Goal: Task Accomplishment & Management: Manage account settings

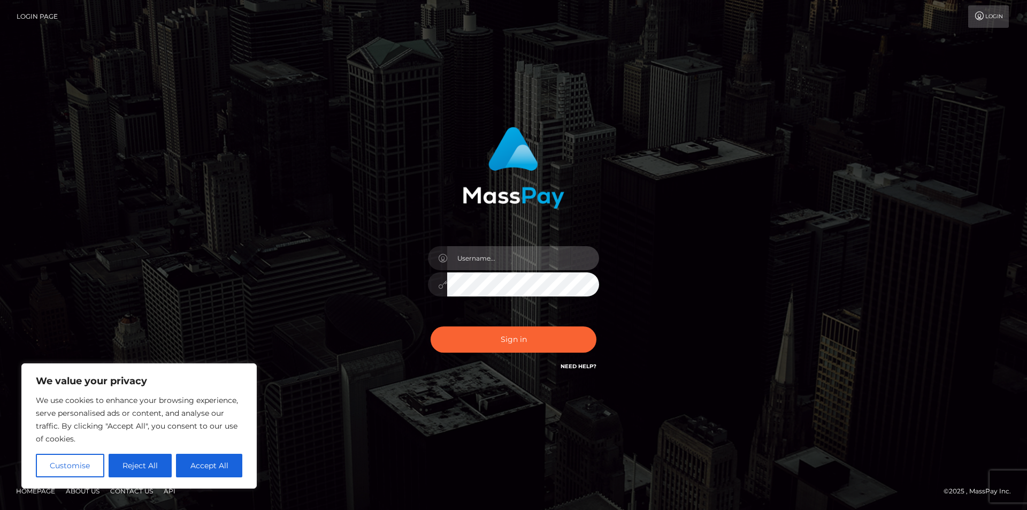
click at [494, 258] on input "text" at bounding box center [523, 258] width 152 height 24
type input "[EMAIL_ADDRESS][DOMAIN_NAME]"
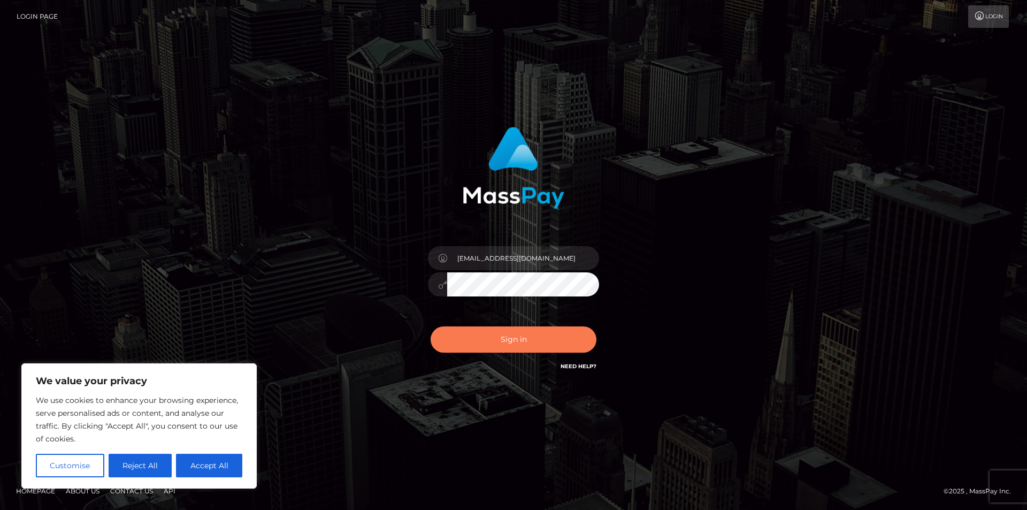
click at [533, 352] on button "Sign in" at bounding box center [513, 339] width 166 height 26
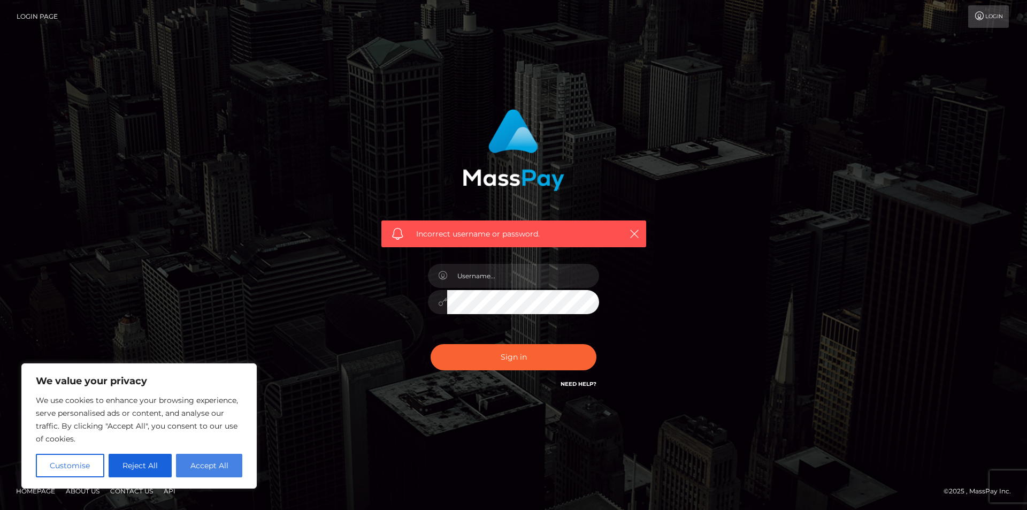
click at [207, 466] on button "Accept All" at bounding box center [209, 465] width 66 height 24
checkbox input "true"
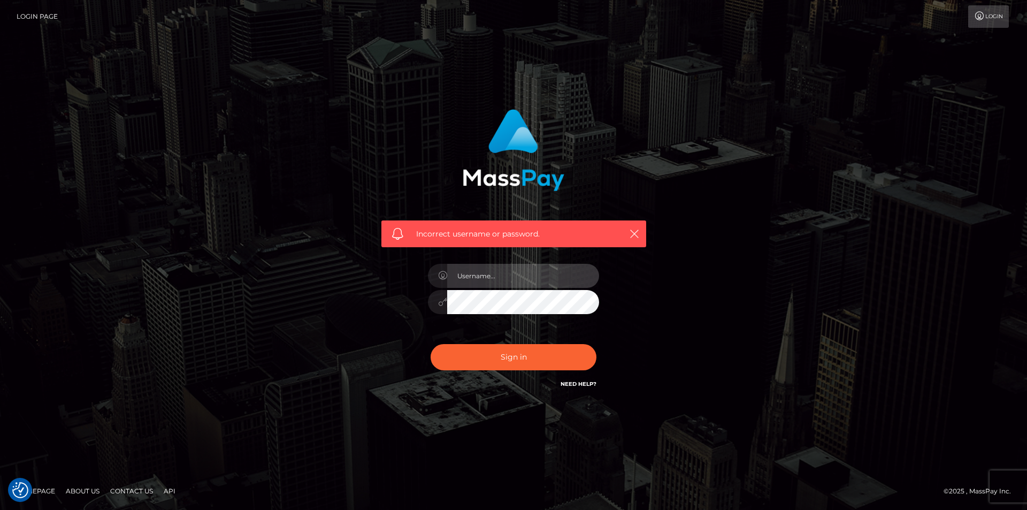
click at [489, 278] on input "text" at bounding box center [523, 276] width 152 height 24
type input "[EMAIL_ADDRESS][DOMAIN_NAME]"
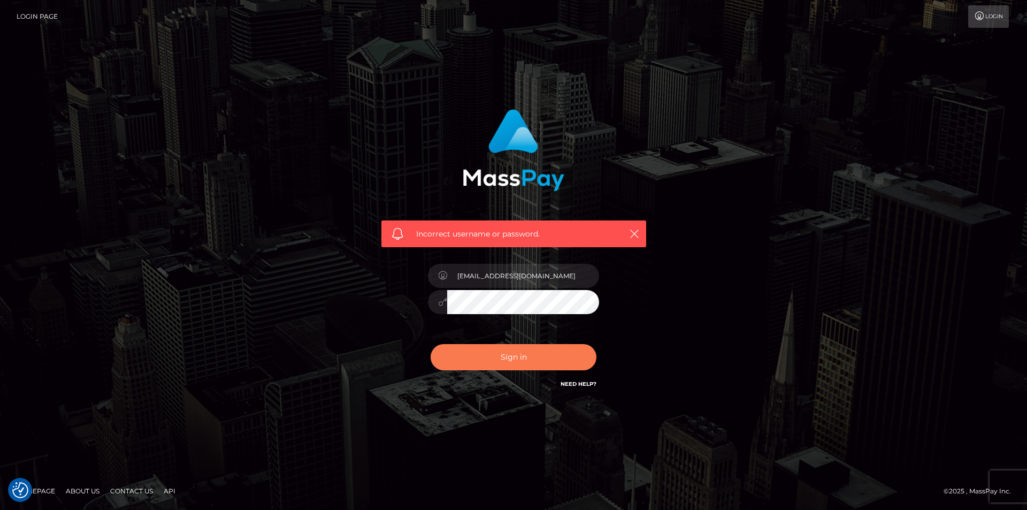
click at [525, 357] on button "Sign in" at bounding box center [513, 357] width 166 height 26
